Goal: Browse casually: Explore the website without a specific task or goal

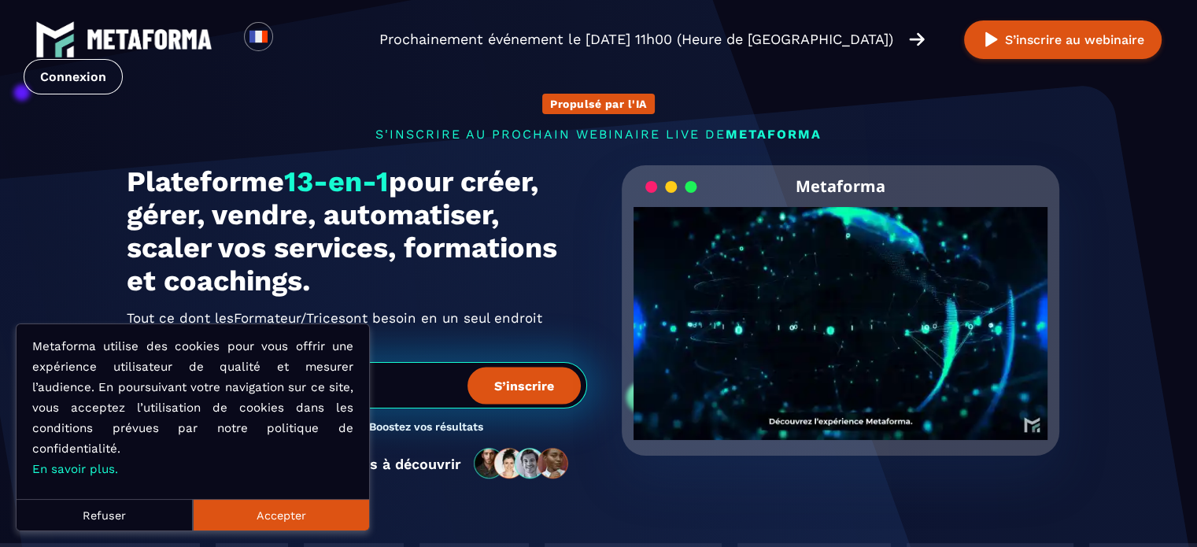
click at [318, 512] on button "Accepter" at bounding box center [281, 514] width 176 height 31
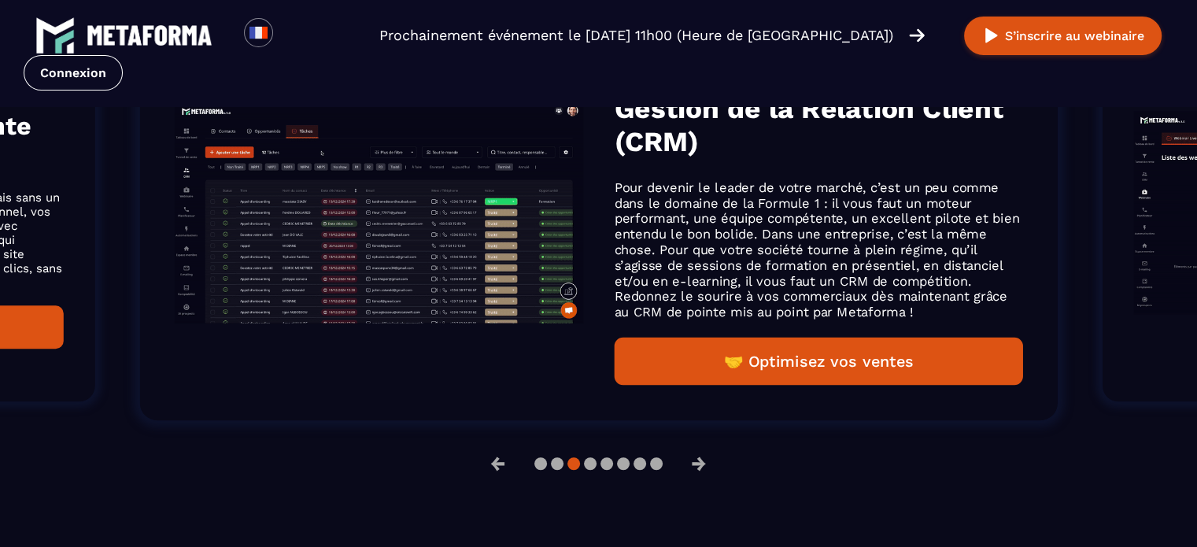
scroll to position [1181, 0]
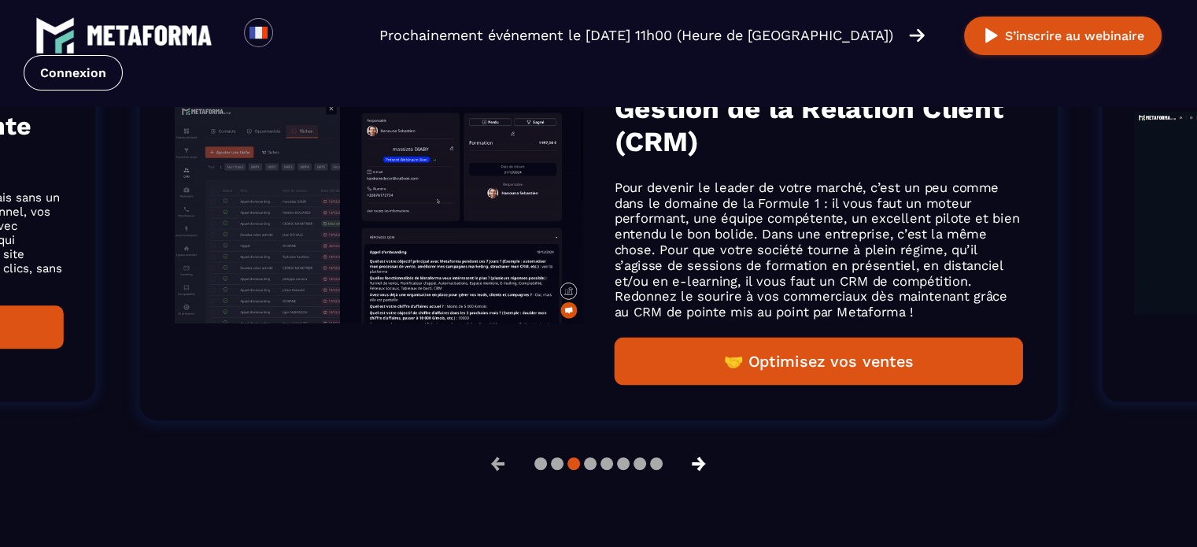
click at [708, 467] on button "→" at bounding box center [699, 464] width 41 height 38
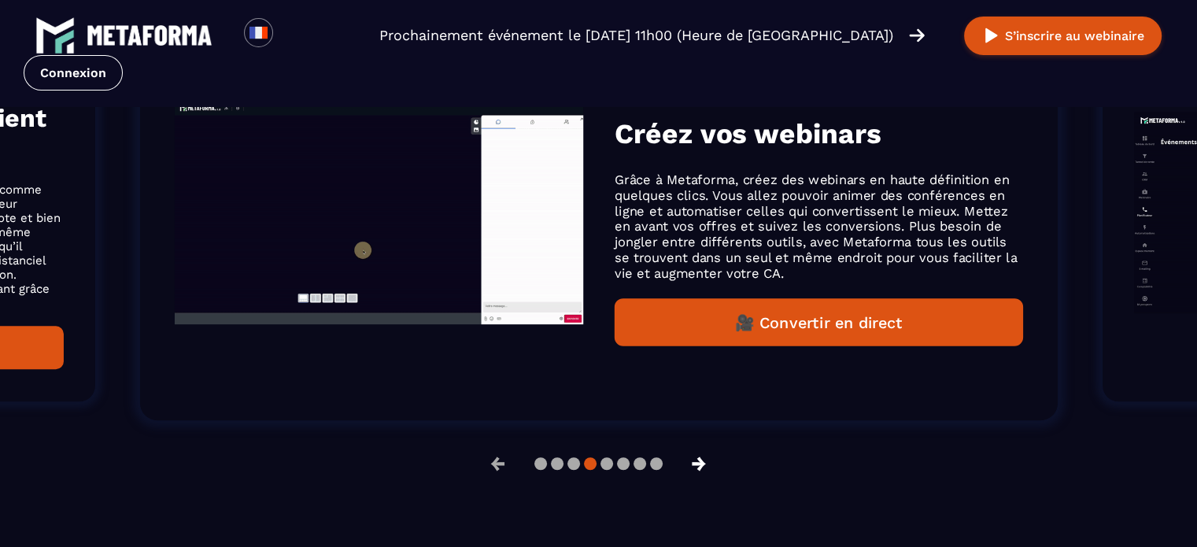
scroll to position [1102, 0]
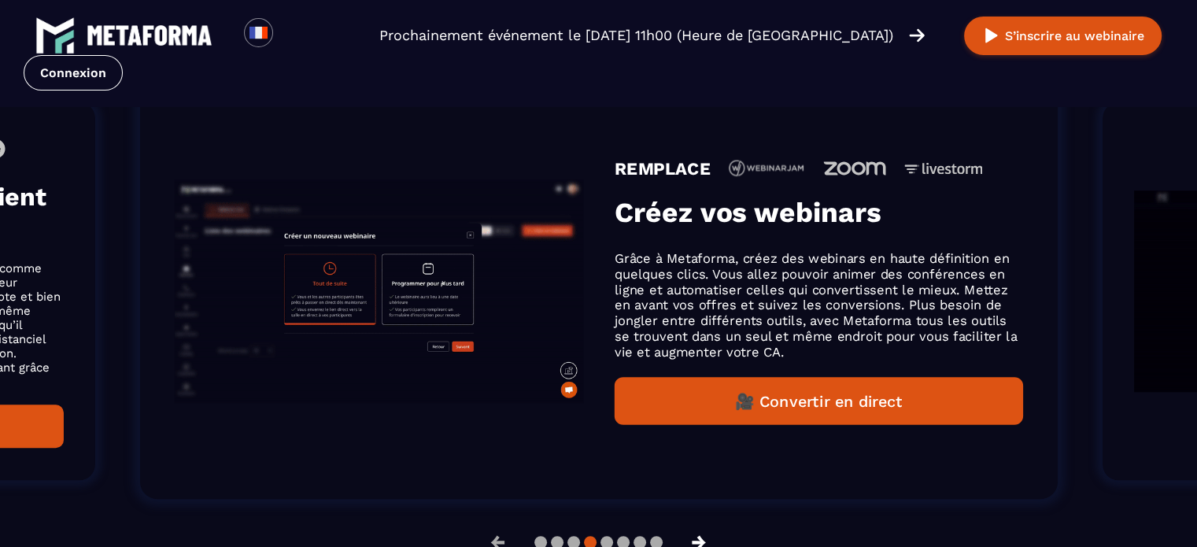
click at [699, 541] on button "→" at bounding box center [699, 542] width 41 height 38
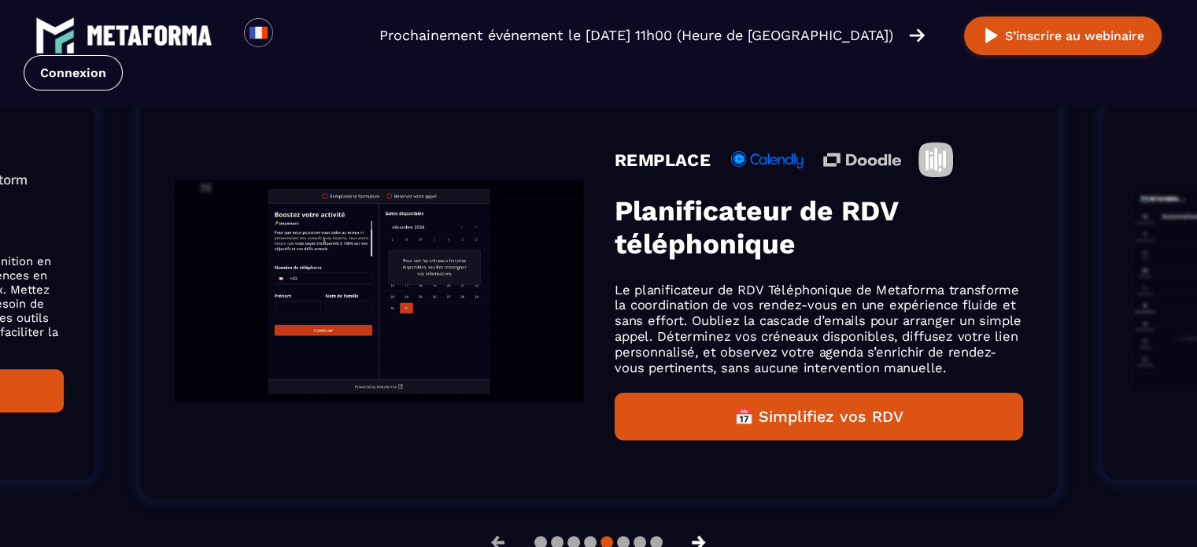
click at [699, 541] on button "→" at bounding box center [699, 542] width 41 height 38
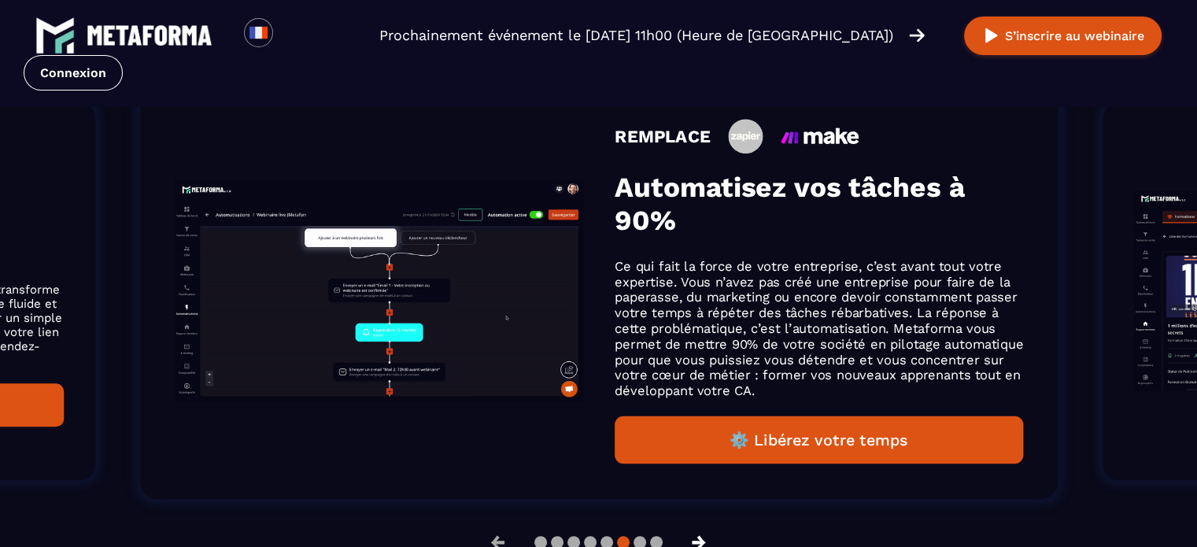
click at [699, 541] on button "→" at bounding box center [699, 542] width 41 height 38
